Goal: Leave review/rating: Leave review/rating

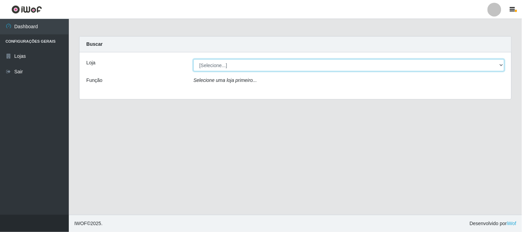
click at [265, 64] on select "[Selecione...] Rede Compras Supermercados - LOJA 1" at bounding box center [348, 65] width 311 height 12
select select "158"
click at [193, 59] on select "[Selecione...] Rede Compras Supermercados - LOJA 1" at bounding box center [348, 65] width 311 height 12
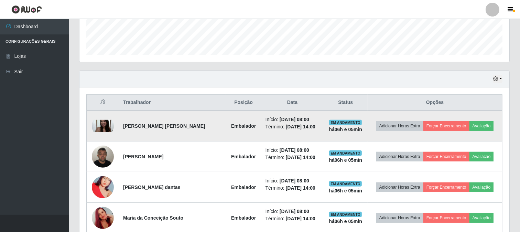
scroll to position [229, 0]
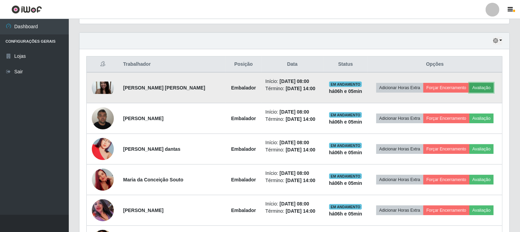
click at [481, 84] on button "Avaliação" at bounding box center [482, 88] width 24 height 10
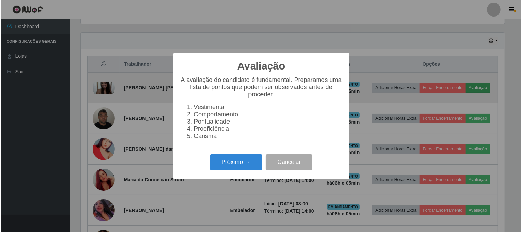
scroll to position [142, 426]
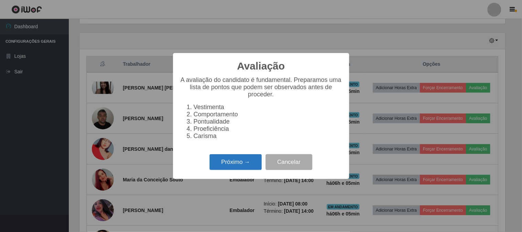
click at [233, 161] on button "Próximo →" at bounding box center [236, 162] width 52 height 16
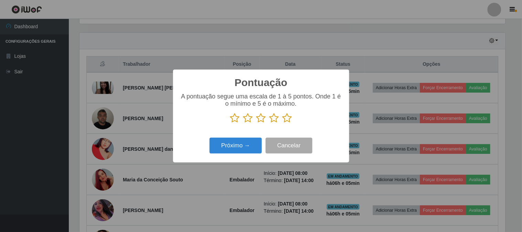
scroll to position [344043, 343759]
click at [290, 120] on icon at bounding box center [288, 118] width 10 height 10
click at [283, 123] on input "radio" at bounding box center [283, 123] width 0 height 0
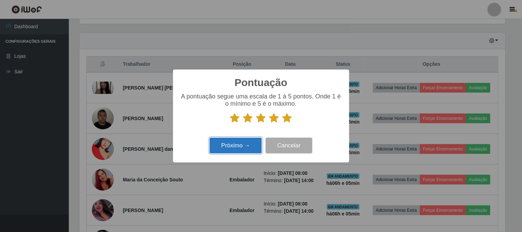
click at [242, 144] on button "Próximo →" at bounding box center [236, 146] width 52 height 16
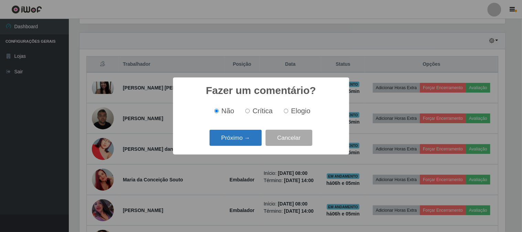
click at [237, 138] on button "Próximo →" at bounding box center [236, 138] width 52 height 16
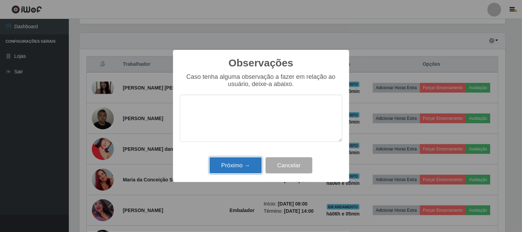
click at [236, 164] on button "Próximo →" at bounding box center [236, 165] width 52 height 16
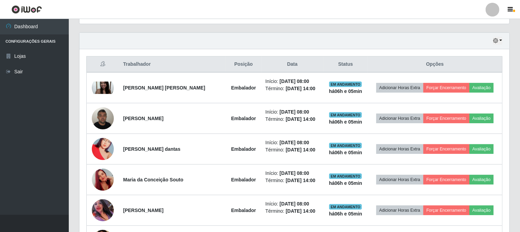
scroll to position [142, 430]
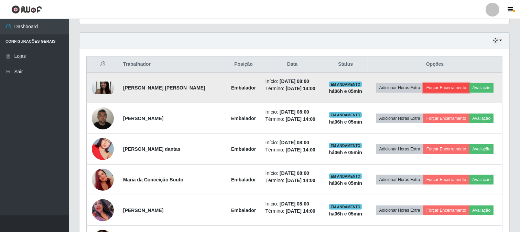
click at [436, 89] on button "Forçar Encerramento" at bounding box center [447, 88] width 46 height 10
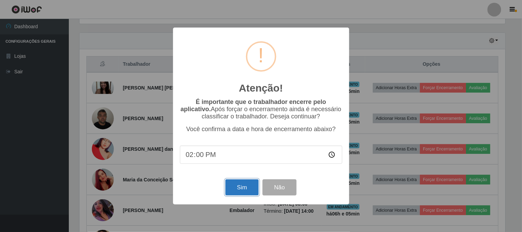
click at [245, 193] on button "Sim" at bounding box center [241, 187] width 33 height 16
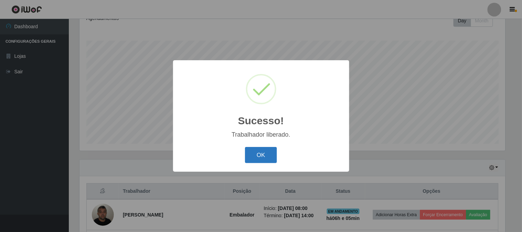
click at [260, 155] on button "OK" at bounding box center [261, 155] width 32 height 16
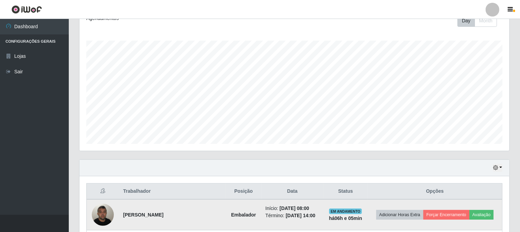
scroll to position [179, 0]
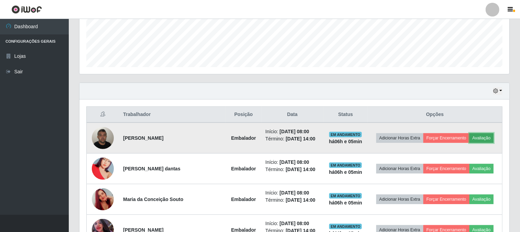
click at [477, 136] on button "Avaliação" at bounding box center [482, 138] width 24 height 10
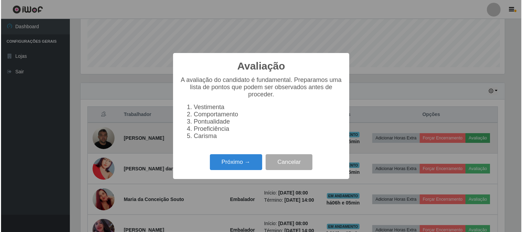
scroll to position [142, 426]
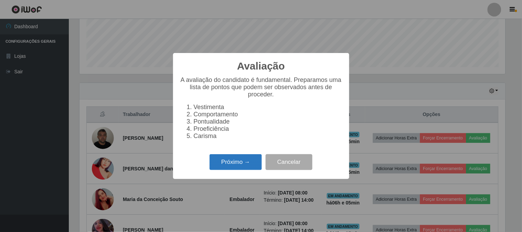
click at [236, 161] on button "Próximo →" at bounding box center [236, 162] width 52 height 16
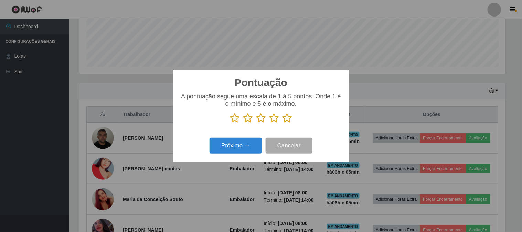
click at [285, 118] on icon at bounding box center [288, 118] width 10 height 10
click at [283, 123] on input "radio" at bounding box center [283, 123] width 0 height 0
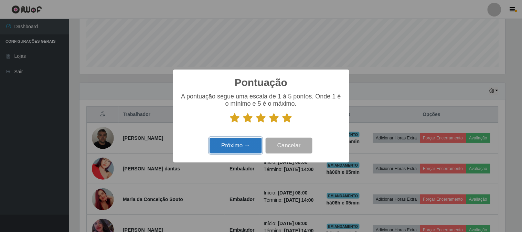
click at [245, 147] on button "Próximo →" at bounding box center [236, 146] width 52 height 16
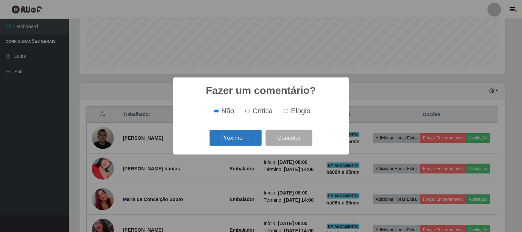
click at [239, 138] on button "Próximo →" at bounding box center [236, 138] width 52 height 16
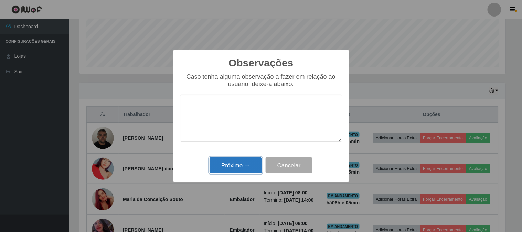
click at [243, 165] on button "Próximo →" at bounding box center [236, 165] width 52 height 16
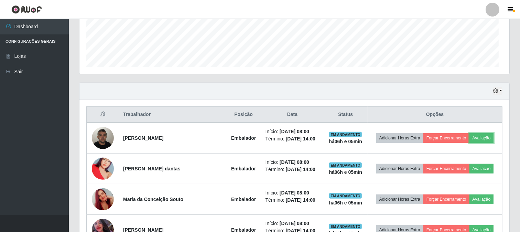
scroll to position [142, 430]
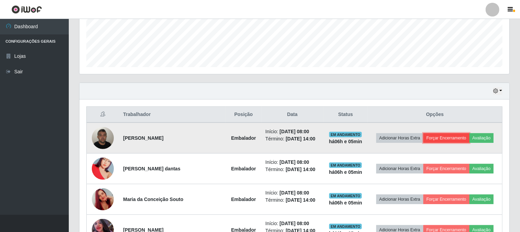
click at [442, 136] on button "Forçar Encerramento" at bounding box center [447, 138] width 46 height 10
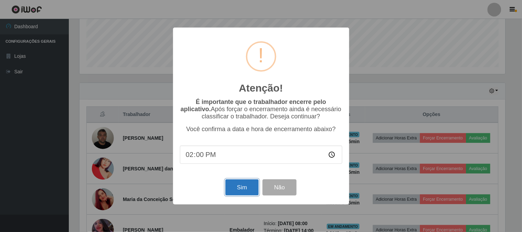
click at [242, 188] on button "Sim" at bounding box center [241, 187] width 33 height 16
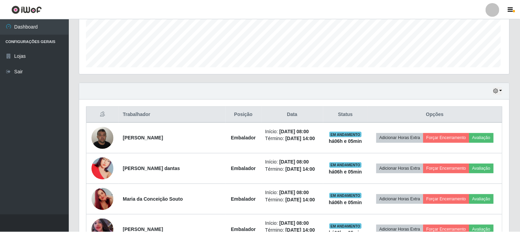
scroll to position [0, 0]
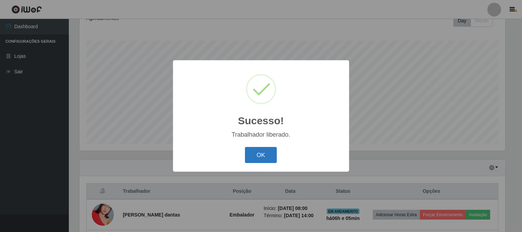
click at [264, 153] on button "OK" at bounding box center [261, 155] width 32 height 16
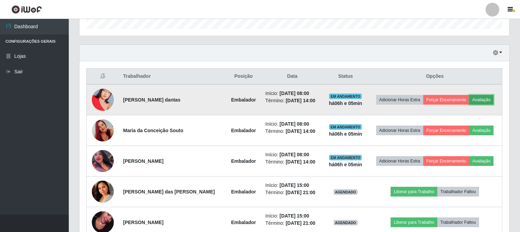
click at [482, 99] on button "Avaliação" at bounding box center [482, 100] width 24 height 10
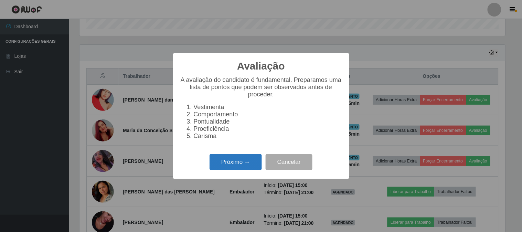
click at [236, 159] on button "Próximo →" at bounding box center [236, 162] width 52 height 16
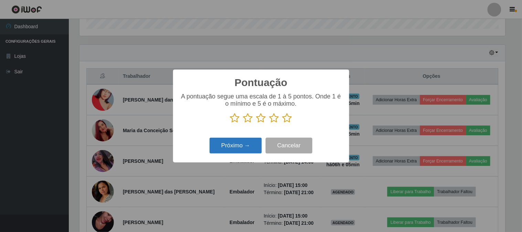
click at [238, 150] on button "Próximo →" at bounding box center [236, 146] width 52 height 16
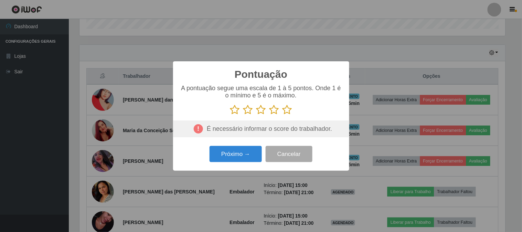
click at [283, 109] on icon at bounding box center [288, 110] width 10 height 10
click at [283, 115] on input "radio" at bounding box center [283, 115] width 0 height 0
click at [243, 153] on button "Próximo →" at bounding box center [236, 154] width 52 height 16
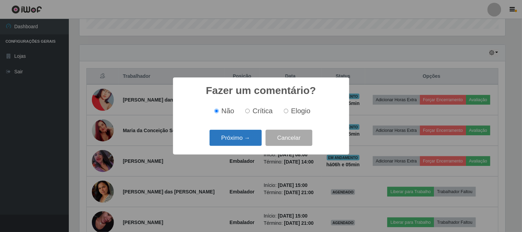
click at [240, 139] on button "Próximo →" at bounding box center [236, 138] width 52 height 16
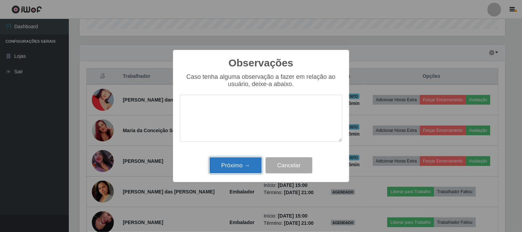
click at [245, 164] on button "Próximo →" at bounding box center [236, 165] width 52 height 16
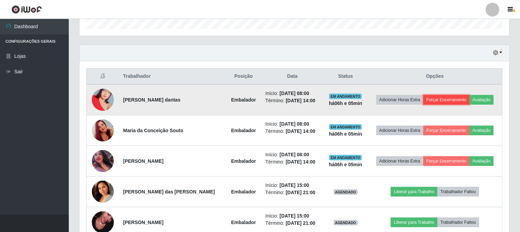
click at [446, 98] on button "Forçar Encerramento" at bounding box center [447, 100] width 46 height 10
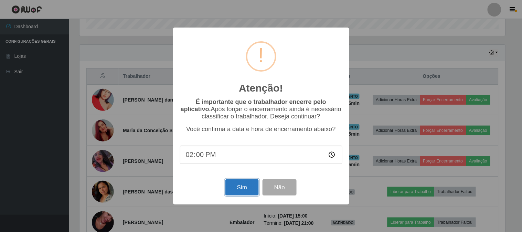
click at [245, 188] on button "Sim" at bounding box center [241, 187] width 33 height 16
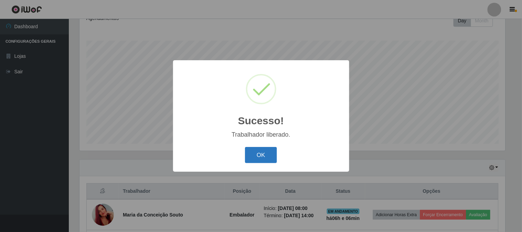
click at [261, 155] on button "OK" at bounding box center [261, 155] width 32 height 16
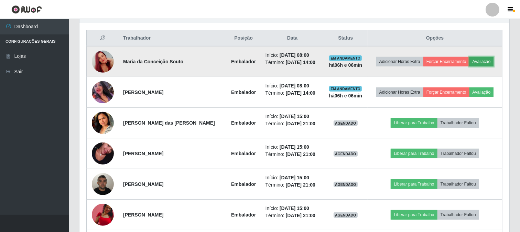
click at [482, 63] on button "Avaliação" at bounding box center [482, 62] width 24 height 10
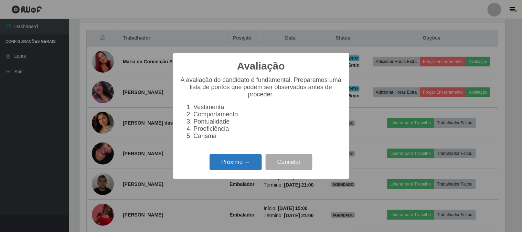
click at [221, 163] on button "Próximo →" at bounding box center [236, 162] width 52 height 16
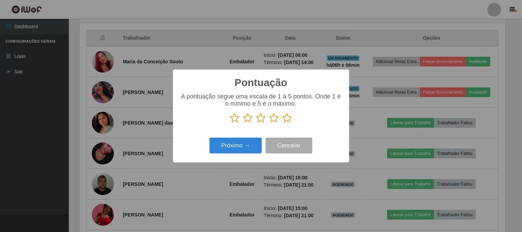
click at [288, 118] on icon at bounding box center [288, 118] width 10 height 10
click at [283, 123] on input "radio" at bounding box center [283, 123] width 0 height 0
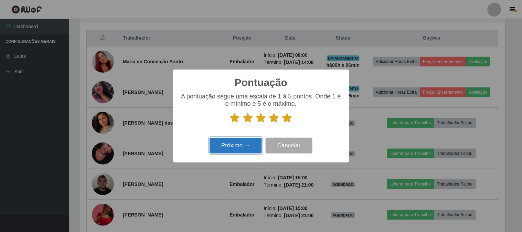
click at [234, 147] on button "Próximo →" at bounding box center [236, 146] width 52 height 16
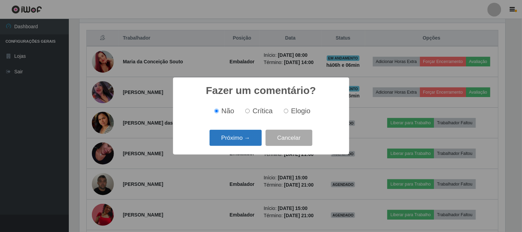
click at [234, 142] on button "Próximo →" at bounding box center [236, 138] width 52 height 16
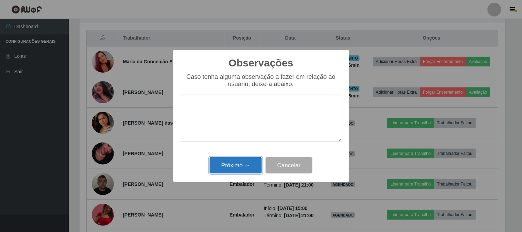
click at [239, 164] on button "Próximo →" at bounding box center [236, 165] width 52 height 16
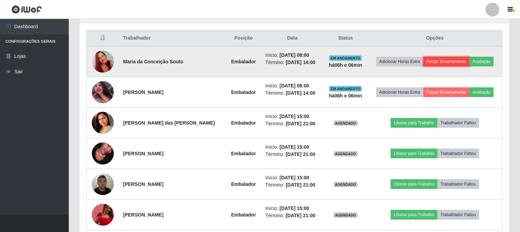
click at [453, 61] on button "Forçar Encerramento" at bounding box center [447, 62] width 46 height 10
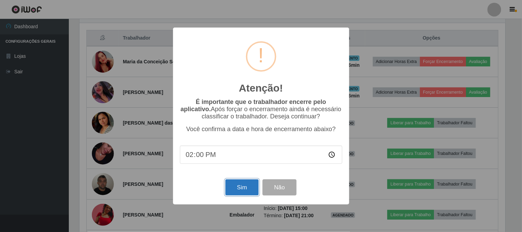
click at [236, 186] on button "Sim" at bounding box center [241, 187] width 33 height 16
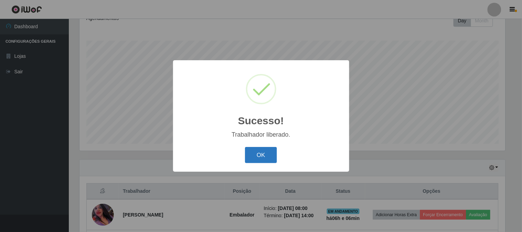
click at [261, 154] on button "OK" at bounding box center [261, 155] width 32 height 16
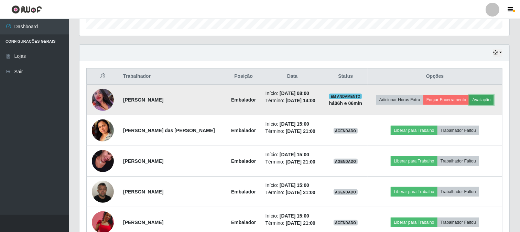
click at [484, 97] on button "Avaliação" at bounding box center [482, 100] width 24 height 10
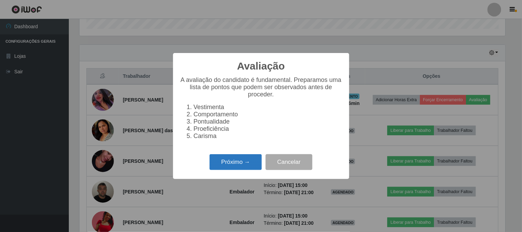
click at [237, 158] on button "Próximo →" at bounding box center [236, 162] width 52 height 16
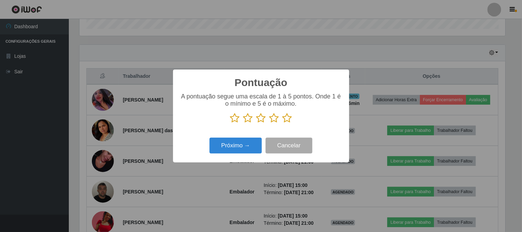
click at [284, 120] on icon at bounding box center [288, 118] width 10 height 10
click at [283, 123] on input "radio" at bounding box center [283, 123] width 0 height 0
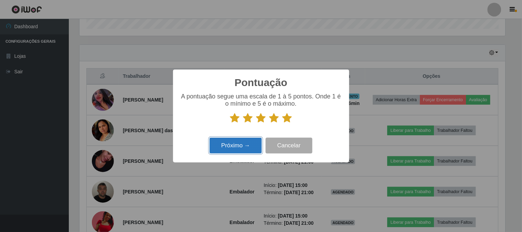
click at [226, 149] on button "Próximo →" at bounding box center [236, 146] width 52 height 16
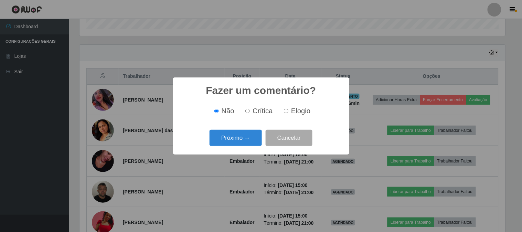
click at [228, 147] on div "Próximo → Cancelar" at bounding box center [261, 138] width 162 height 20
click at [231, 138] on button "Próximo →" at bounding box center [236, 138] width 52 height 16
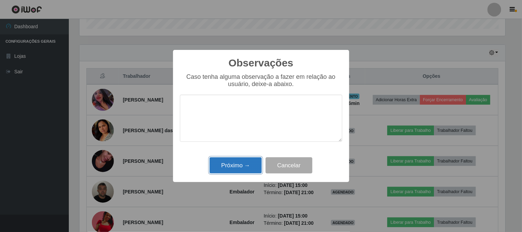
click at [241, 165] on button "Próximo →" at bounding box center [236, 165] width 52 height 16
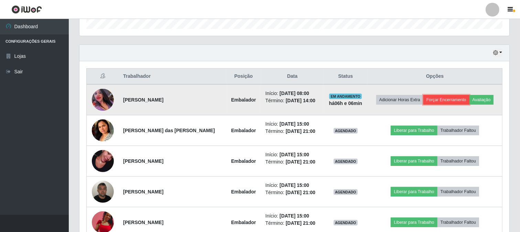
click at [455, 97] on button "Forçar Encerramento" at bounding box center [447, 100] width 46 height 10
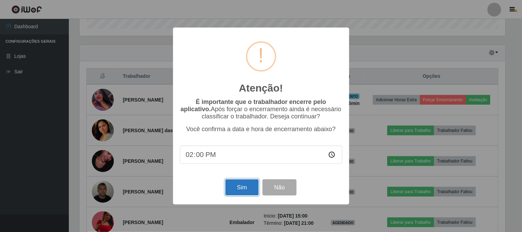
click at [244, 187] on button "Sim" at bounding box center [241, 187] width 33 height 16
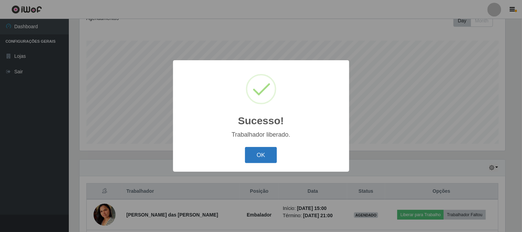
click at [264, 156] on button "OK" at bounding box center [261, 155] width 32 height 16
